Goal: Information Seeking & Learning: Learn about a topic

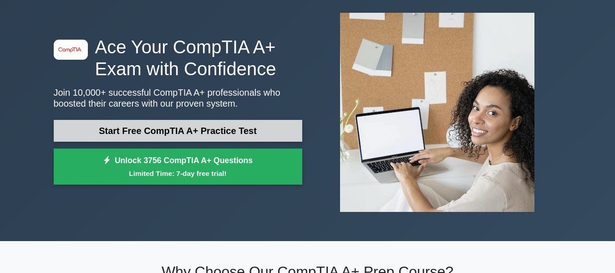
click at [200, 130] on link "Start Free CompTIA A+ Practice Test" at bounding box center [178, 131] width 248 height 22
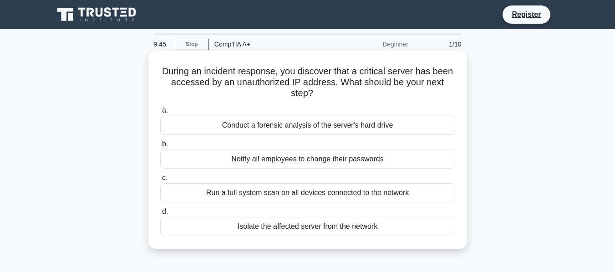
click at [299, 227] on div "Isolate the affected server from the network" at bounding box center [307, 226] width 295 height 19
click at [160, 214] on input "d. Isolate the affected server from the network" at bounding box center [160, 211] width 0 height 6
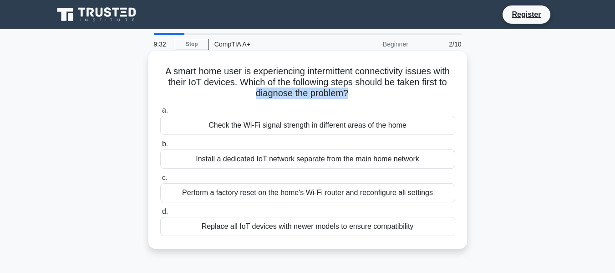
drag, startPoint x: 253, startPoint y: 92, endPoint x: 349, endPoint y: 98, distance: 95.7
click at [349, 98] on h5 "A smart home user is experiencing intermittent connectivity issues with their I…" at bounding box center [307, 83] width 297 height 34
click at [293, 128] on div "Check the Wi-Fi signal strength in different areas of the home" at bounding box center [307, 125] width 295 height 19
click at [160, 113] on input "a. Check the Wi-Fi signal strength in different areas of the home" at bounding box center [160, 110] width 0 height 6
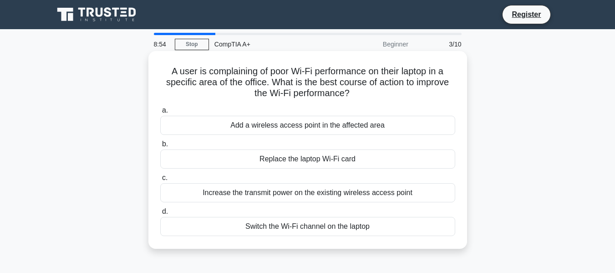
drag, startPoint x: 268, startPoint y: 82, endPoint x: 455, endPoint y: 92, distance: 186.4
click at [455, 92] on h5 "A user is complaining of poor Wi-Fi performance on their laptop in a specific a…" at bounding box center [307, 83] width 297 height 34
click at [321, 127] on div "Add a wireless access point in the affected area" at bounding box center [307, 125] width 295 height 19
click at [160, 113] on input "a. Add a wireless access point in the affected area" at bounding box center [160, 110] width 0 height 6
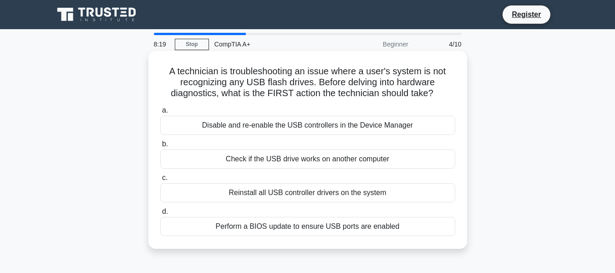
drag, startPoint x: 168, startPoint y: 70, endPoint x: 446, endPoint y: 92, distance: 278.9
click at [446, 92] on h5 "A technician is troubleshooting an issue where a user's system is not recognizi…" at bounding box center [307, 83] width 297 height 34
click at [377, 95] on h5 "A technician is troubleshooting an issue where a user's system is not recognizi…" at bounding box center [307, 83] width 297 height 34
drag, startPoint x: 424, startPoint y: 70, endPoint x: 437, endPoint y: 96, distance: 28.7
click at [437, 96] on h5 "A technician is troubleshooting an issue where a user's system is not recognizi…" at bounding box center [307, 83] width 297 height 34
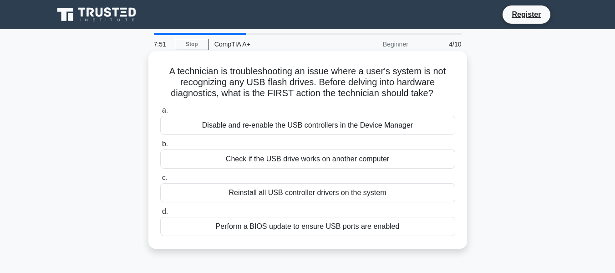
click at [323, 161] on div "Check if the USB drive works on another computer" at bounding box center [307, 158] width 295 height 19
click at [160, 147] on input "b. Check if the USB drive works on another computer" at bounding box center [160, 144] width 0 height 6
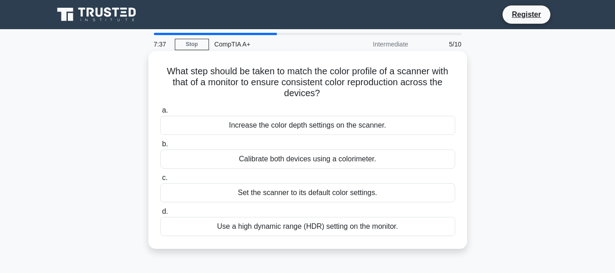
drag, startPoint x: 161, startPoint y: 71, endPoint x: 431, endPoint y: 91, distance: 271.0
click at [431, 91] on h5 "What step should be taken to match the color profile of a scanner with that of …" at bounding box center [307, 83] width 297 height 34
click at [325, 191] on div "Set the scanner to its default color settings." at bounding box center [307, 192] width 295 height 19
click at [160, 181] on input "c. Set the scanner to its default color settings." at bounding box center [160, 178] width 0 height 6
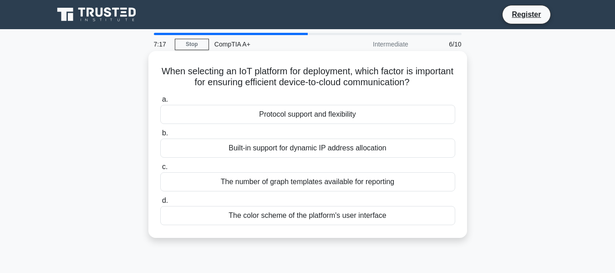
drag, startPoint x: 377, startPoint y: 72, endPoint x: 440, endPoint y: 81, distance: 63.0
click at [440, 81] on h5 "When selecting an IoT platform for deployment, which factor is important for en…" at bounding box center [307, 77] width 297 height 23
click at [259, 93] on div "a. Protocol support and flexibility b. Built-in support for dynamic IP address …" at bounding box center [308, 159] width 306 height 135
drag, startPoint x: 249, startPoint y: 69, endPoint x: 442, endPoint y: 84, distance: 193.0
click at [442, 84] on h5 "When selecting an IoT platform for deployment, which factor is important for en…" at bounding box center [307, 77] width 297 height 23
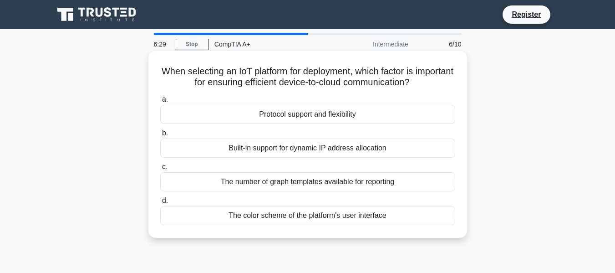
click at [324, 116] on div "Protocol support and flexibility" at bounding box center [307, 114] width 295 height 19
click at [160, 102] on input "a. Protocol support and flexibility" at bounding box center [160, 99] width 0 height 6
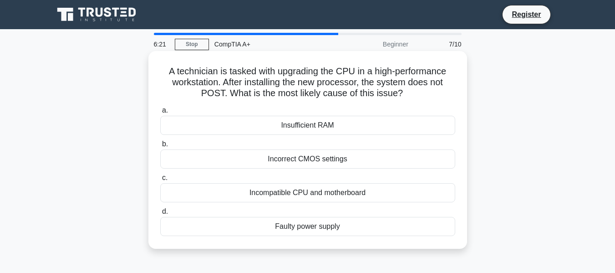
drag, startPoint x: 182, startPoint y: 68, endPoint x: 418, endPoint y: 94, distance: 237.2
click at [418, 94] on h5 "A technician is tasked with upgrading the CPU in a high-performance workstation…" at bounding box center [307, 83] width 297 height 34
click at [336, 193] on div "Incompatible CPU and motherboard" at bounding box center [307, 192] width 295 height 19
click at [160, 181] on input "c. Incompatible CPU and motherboard" at bounding box center [160, 178] width 0 height 6
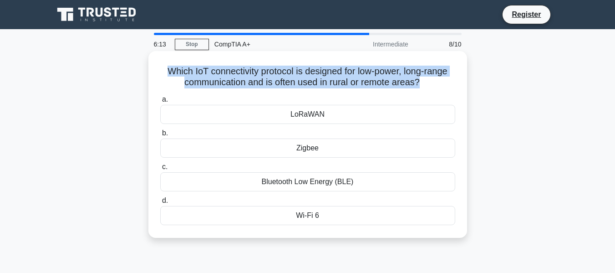
drag, startPoint x: 162, startPoint y: 71, endPoint x: 421, endPoint y: 81, distance: 258.6
click at [421, 81] on h5 "Which IoT connectivity protocol is designed for low-power, long-range communica…" at bounding box center [307, 77] width 297 height 23
click at [333, 80] on h5 "Which IoT connectivity protocol is designed for low-power, long-range communica…" at bounding box center [307, 77] width 297 height 23
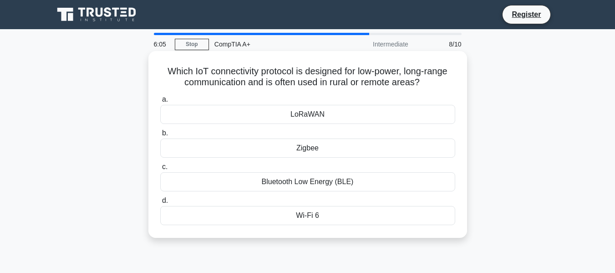
click at [334, 115] on div "LoRaWAN" at bounding box center [307, 114] width 295 height 19
click at [160, 102] on input "a. [GEOGRAPHIC_DATA]" at bounding box center [160, 99] width 0 height 6
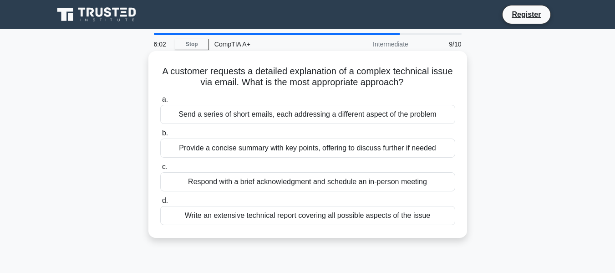
drag, startPoint x: 161, startPoint y: 71, endPoint x: 406, endPoint y: 86, distance: 246.1
click at [406, 86] on h5 "A customer requests a detailed explanation of a complex technical issue via ema…" at bounding box center [307, 77] width 297 height 23
click at [300, 147] on div "Provide a concise summary with key points, offering to discuss further if needed" at bounding box center [307, 147] width 295 height 19
click at [160, 136] on input "b. Provide a concise summary with key points, offering to discuss further if ne…" at bounding box center [160, 133] width 0 height 6
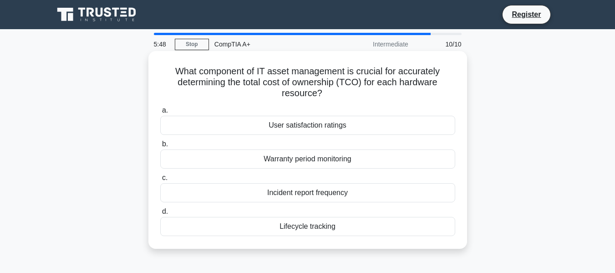
drag, startPoint x: 173, startPoint y: 70, endPoint x: 325, endPoint y: 94, distance: 153.9
click at [325, 94] on h5 "What component of IT asset management is crucial for accurately determining the…" at bounding box center [307, 83] width 297 height 34
click at [325, 94] on icon ".spinner_0XTQ{transform-origin:center;animation:spinner_y6GP .75s linear infini…" at bounding box center [327, 93] width 11 height 11
drag, startPoint x: 172, startPoint y: 70, endPoint x: 435, endPoint y: 92, distance: 263.0
click at [435, 92] on h5 "What component of IT asset management is crucial for accurately determining the…" at bounding box center [307, 83] width 297 height 34
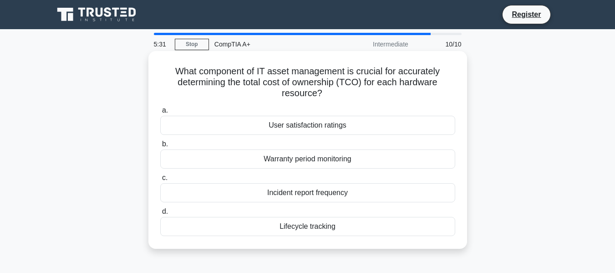
click at [422, 96] on h5 "What component of IT asset management is crucial for accurately determining the…" at bounding box center [307, 83] width 297 height 34
click at [326, 224] on div "Lifecycle tracking" at bounding box center [307, 226] width 295 height 19
click at [160, 214] on input "d. Lifecycle tracking" at bounding box center [160, 211] width 0 height 6
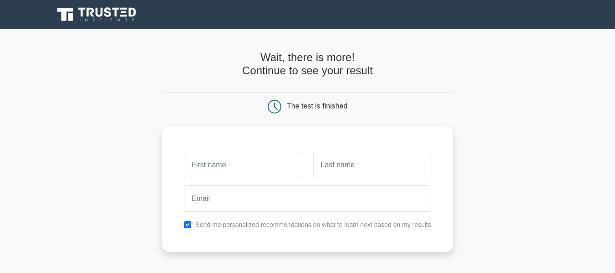
click at [281, 165] on input "text" at bounding box center [243, 165] width 118 height 26
type input "k"
click at [357, 167] on input "text" at bounding box center [372, 165] width 118 height 26
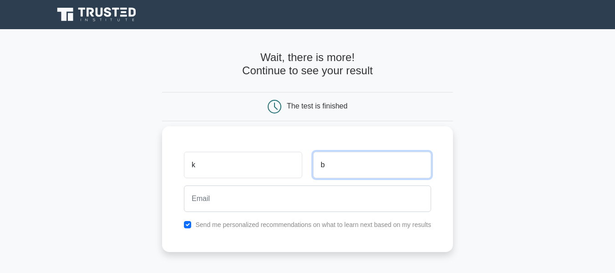
type input "b"
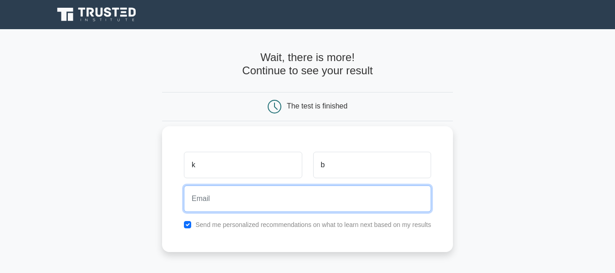
click at [252, 197] on input "email" at bounding box center [307, 198] width 247 height 26
type input "kennethbierkamp@gmail.com"
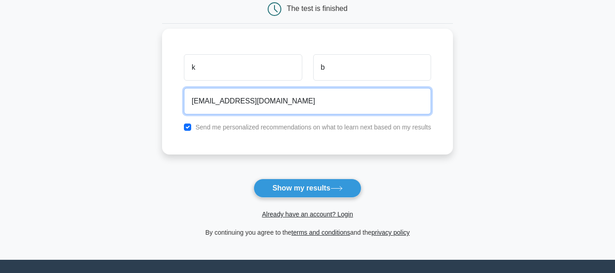
scroll to position [182, 0]
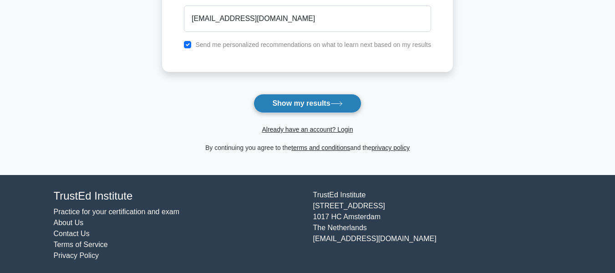
click at [294, 107] on button "Show my results" at bounding box center [306, 103] width 107 height 19
